Goal: Task Accomplishment & Management: Manage account settings

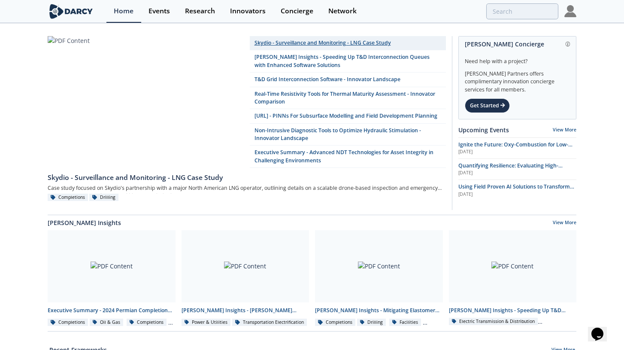
click at [286, 42] on link "Skydio - Surveillance and Monitoring - LNG Case Study" at bounding box center [348, 43] width 196 height 14
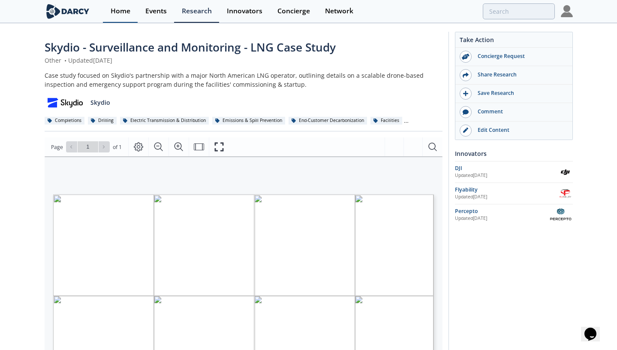
click at [119, 11] on div "Home" at bounding box center [121, 11] width 20 height 7
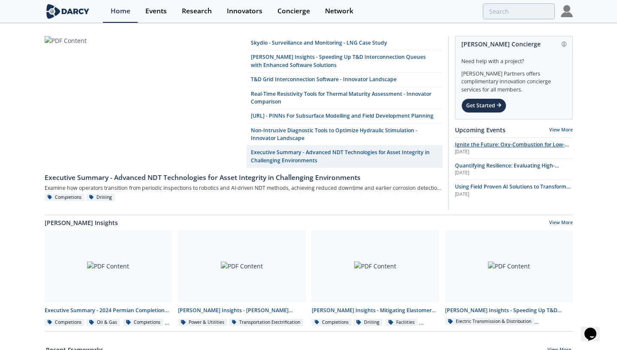
click at [497, 142] on span "Ignite the Future: Oxy-Combustion for Low-Carbon Power" at bounding box center [512, 148] width 114 height 15
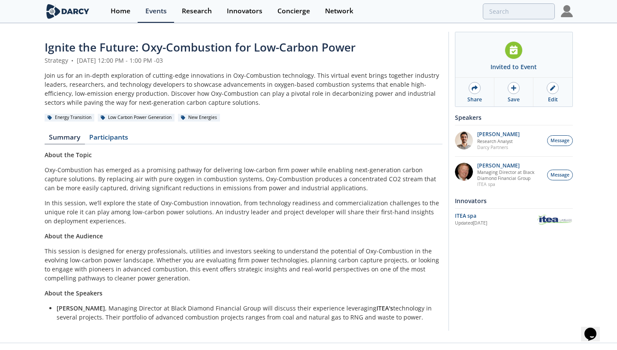
scroll to position [13, 0]
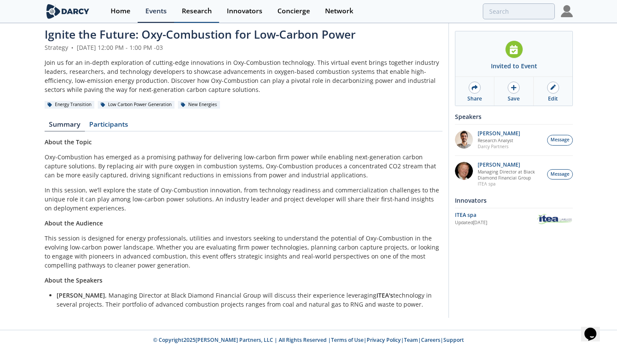
click at [199, 9] on div "Research" at bounding box center [197, 11] width 30 height 7
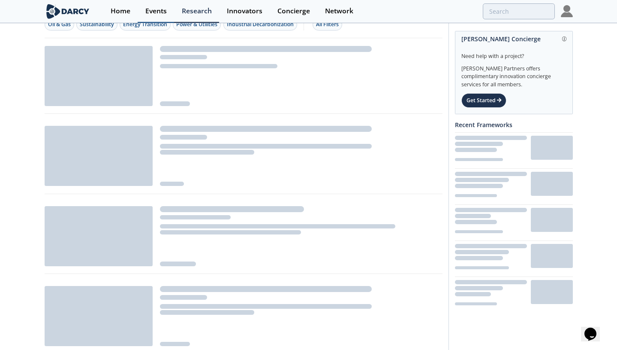
click at [139, 18] on link "Events" at bounding box center [156, 11] width 36 height 23
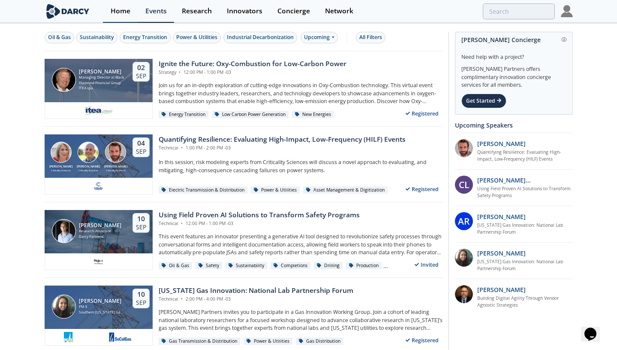
click at [122, 14] on div "Home" at bounding box center [121, 11] width 20 height 7
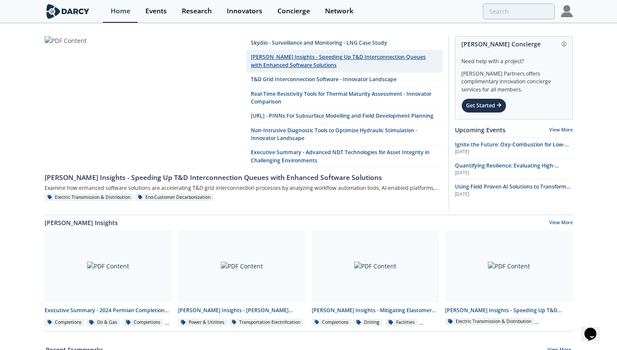
click at [358, 60] on link "[PERSON_NAME] Insights - Speeding Up T&D Interconnection Queues with Enhanced S…" at bounding box center [345, 61] width 196 height 22
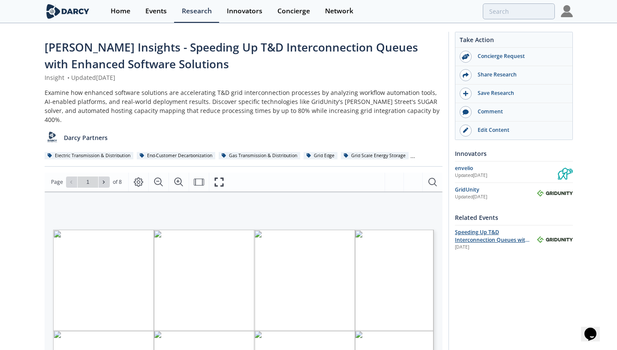
click at [471, 240] on span "Speeding Up T&D Interconnection Queues with Enhanced Software Solutions" at bounding box center [492, 239] width 75 height 23
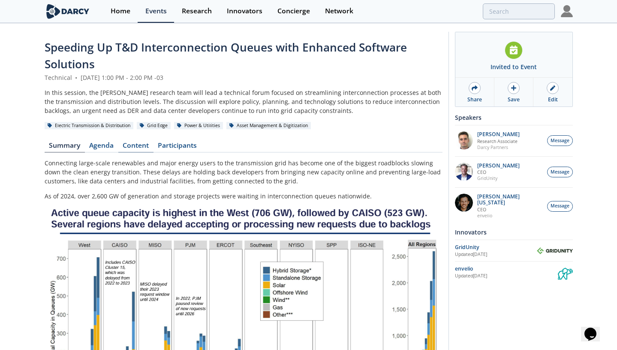
click at [140, 147] on link "Content" at bounding box center [135, 147] width 35 height 10
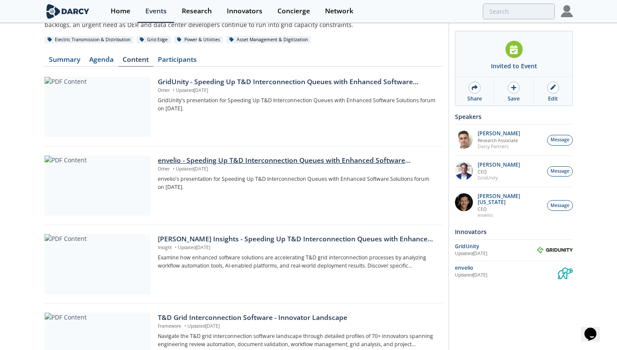
scroll to position [81, 0]
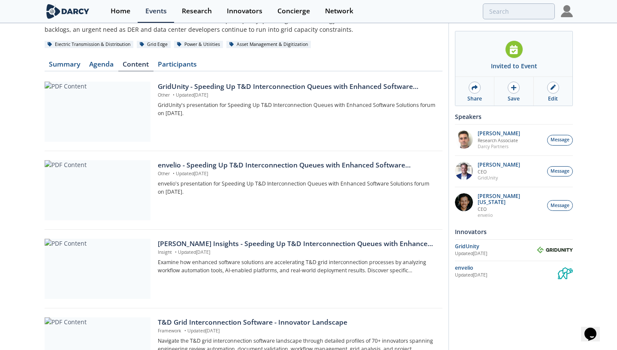
click at [567, 15] on img at bounding box center [567, 11] width 12 height 12
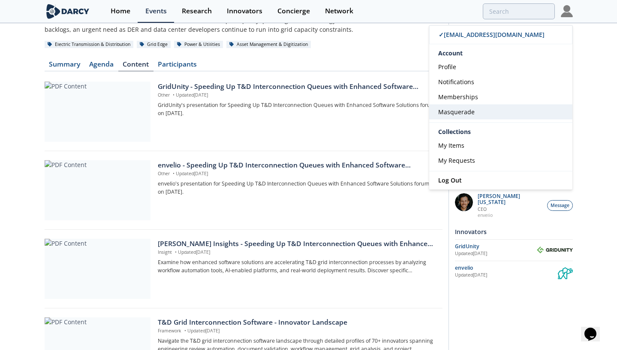
click at [468, 116] on link "Masquerade" at bounding box center [500, 111] width 143 height 15
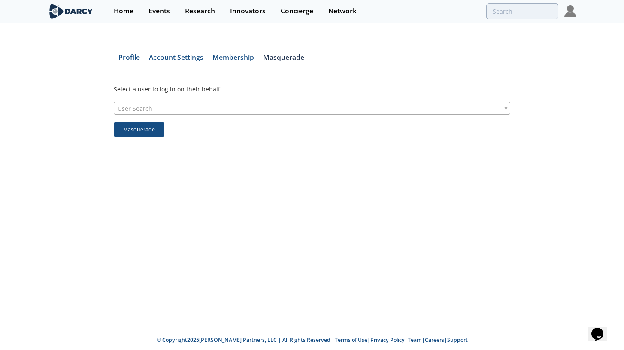
click at [257, 109] on div "User Search" at bounding box center [312, 108] width 396 height 13
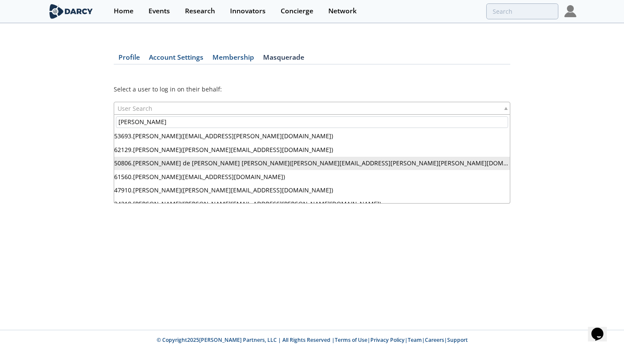
type input "[PERSON_NAME]"
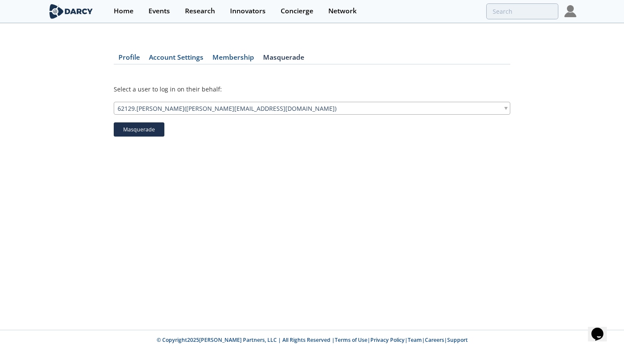
click at [145, 130] on button "Masquerade" at bounding box center [139, 129] width 51 height 15
